Goal: Information Seeking & Learning: Learn about a topic

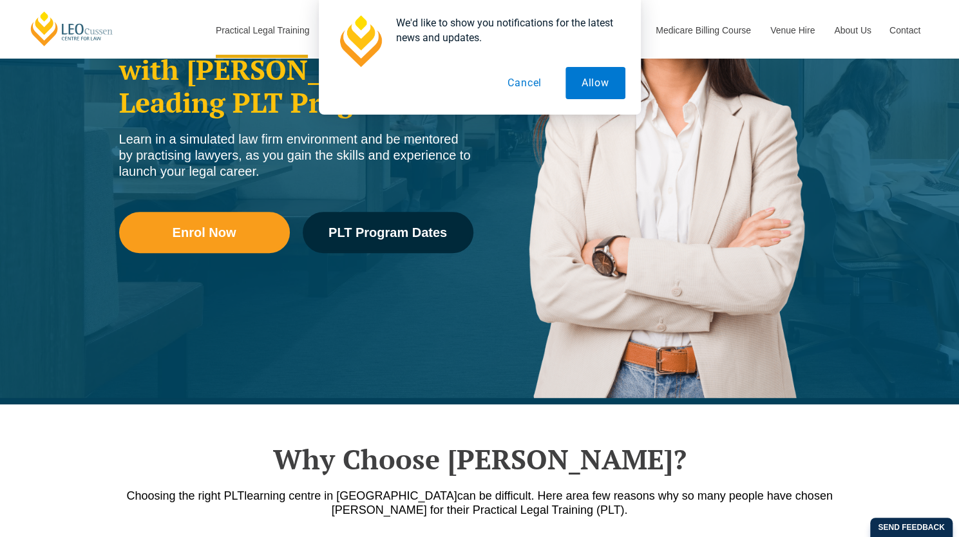
click at [517, 84] on button "Cancel" at bounding box center [524, 83] width 66 height 32
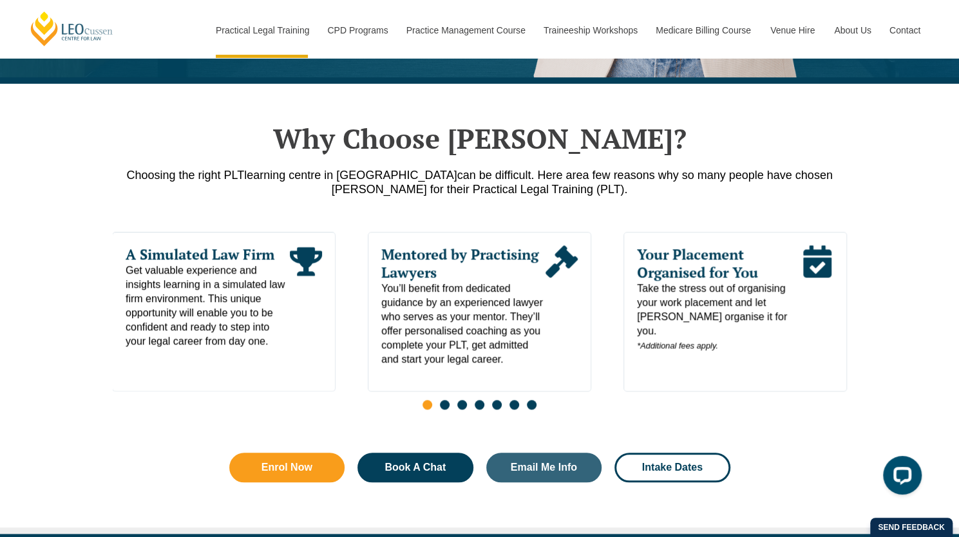
scroll to position [572, 0]
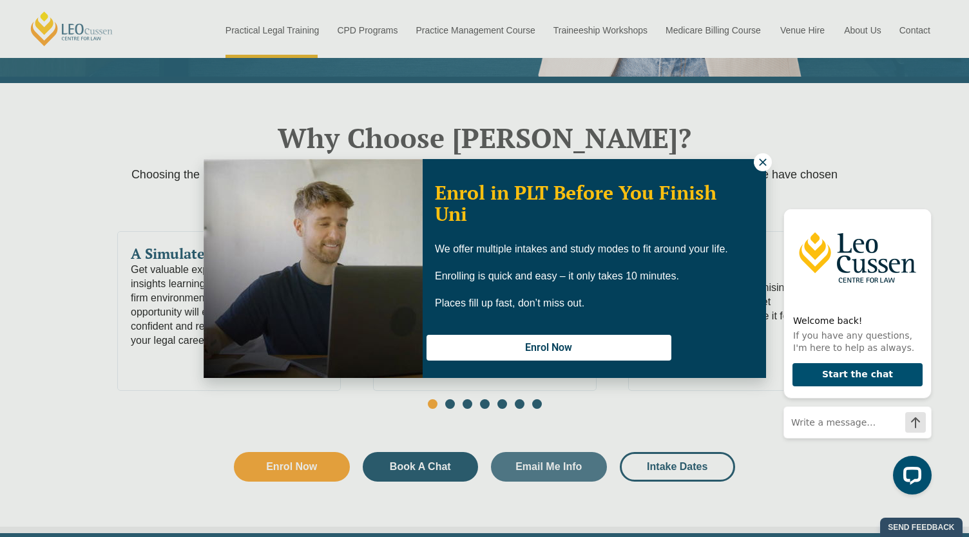
click at [763, 167] on icon at bounding box center [763, 163] width 12 height 12
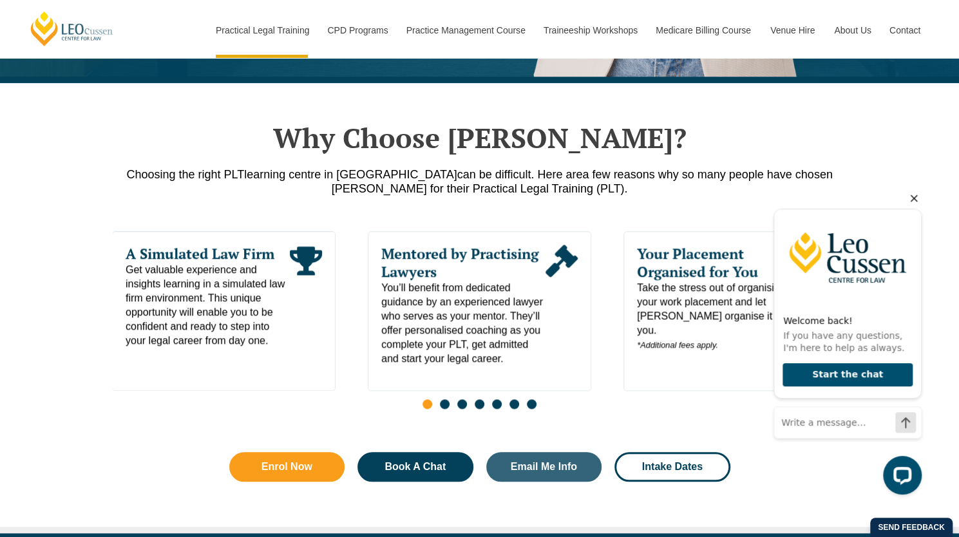
click at [914, 198] on icon "Hide greeting" at bounding box center [913, 198] width 15 height 15
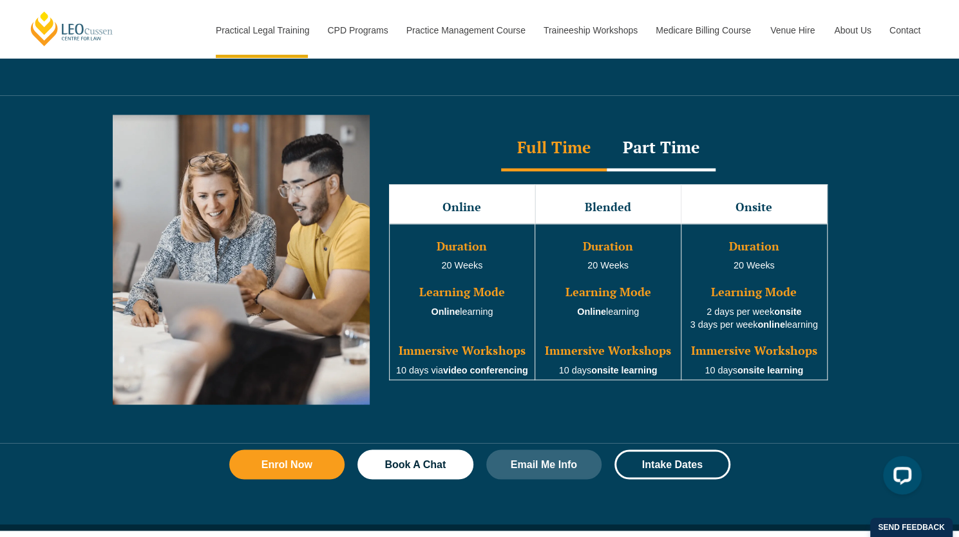
scroll to position [1146, 0]
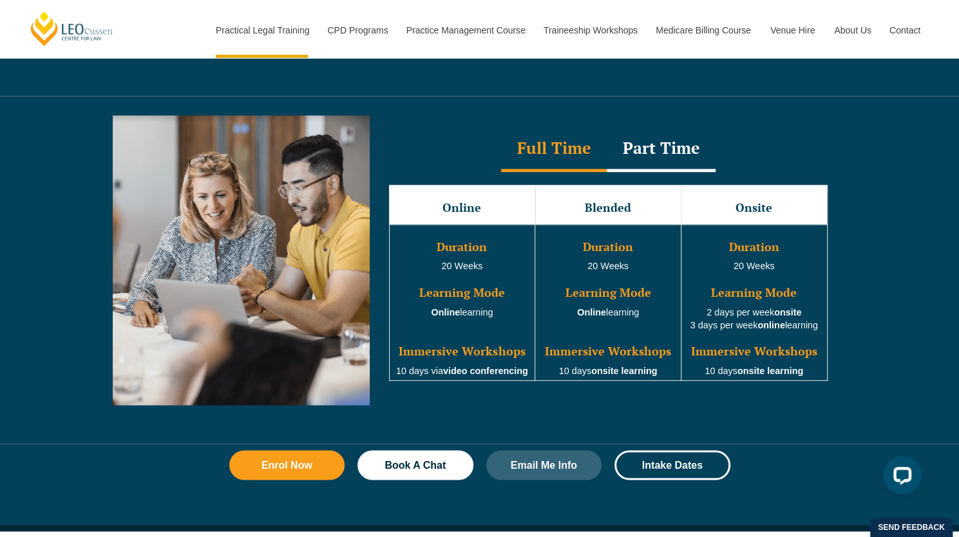
click at [629, 155] on div "Part Time" at bounding box center [661, 149] width 109 height 45
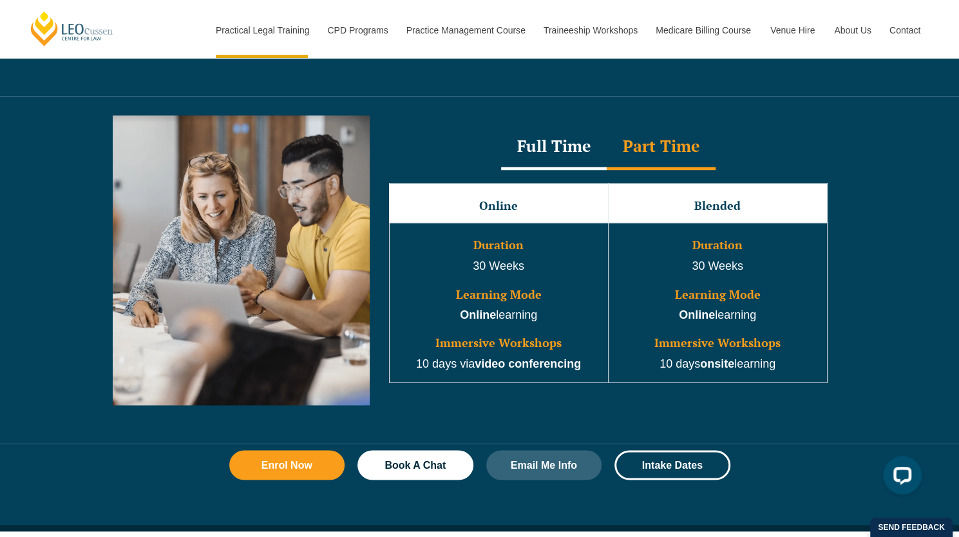
click at [550, 140] on div "Full Time" at bounding box center [554, 147] width 106 height 45
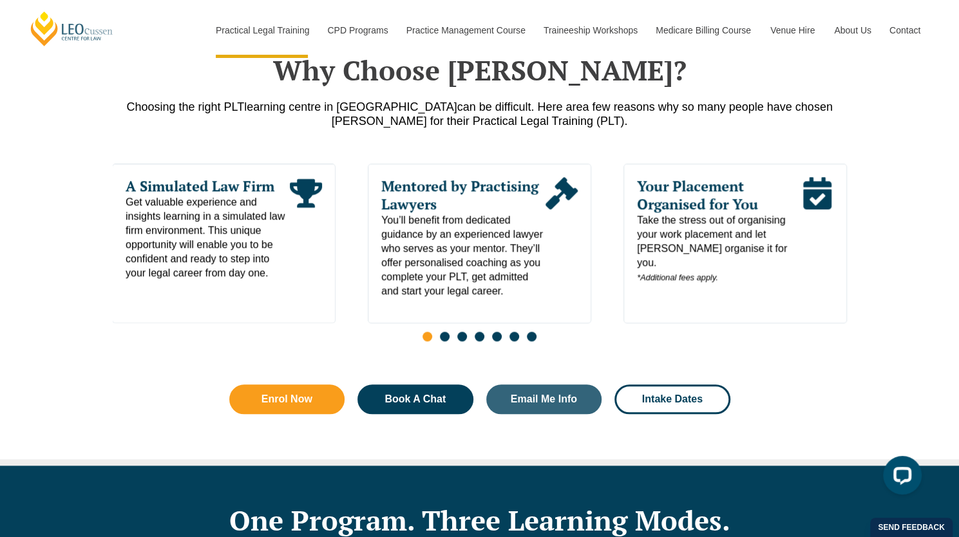
scroll to position [466, 0]
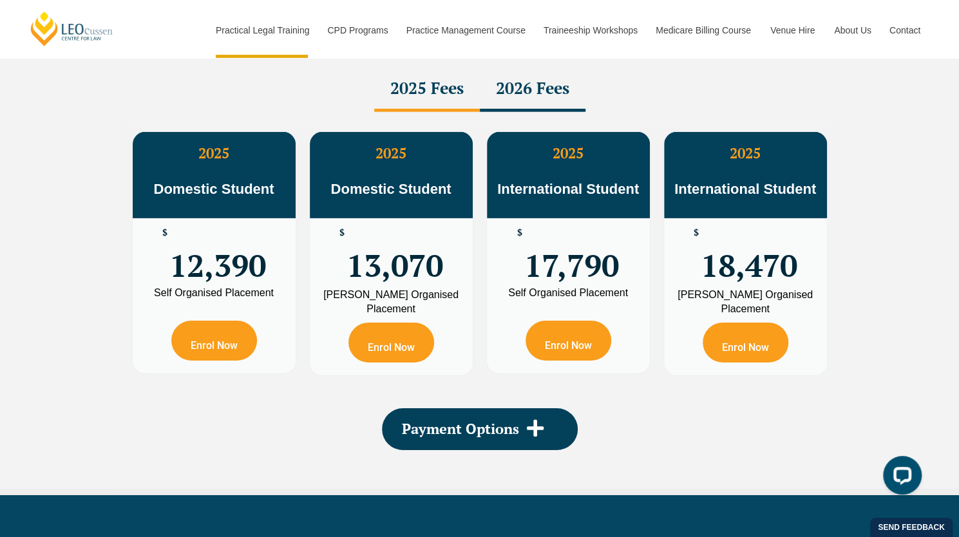
drag, startPoint x: 0, startPoint y: 0, endPoint x: 0, endPoint y: 180, distance: 179.7
click at [0, 180] on div "PLT Program Fees When it comes to fees, Leo Cussen makes it easy and clear – wh…" at bounding box center [479, 214] width 959 height 564
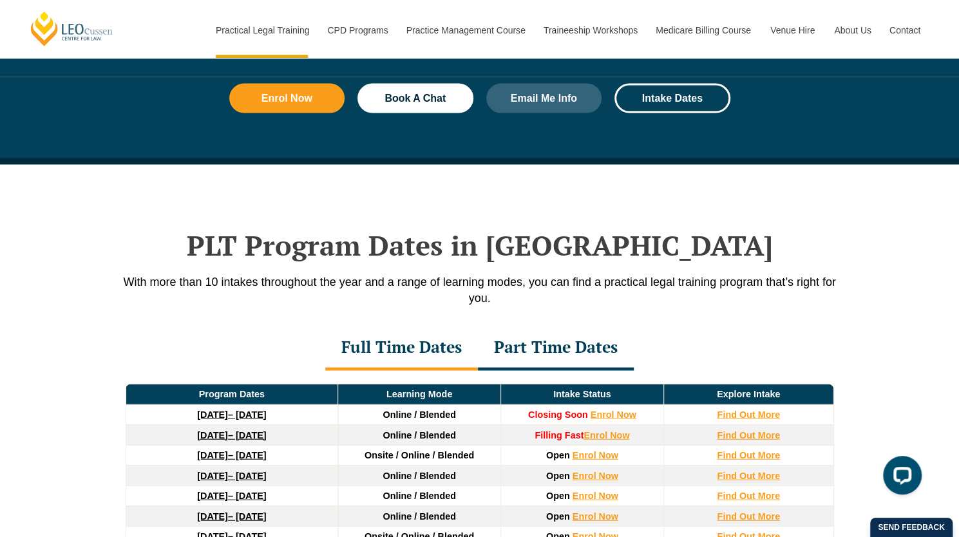
scroll to position [1513, 0]
